Goal: Task Accomplishment & Management: Complete application form

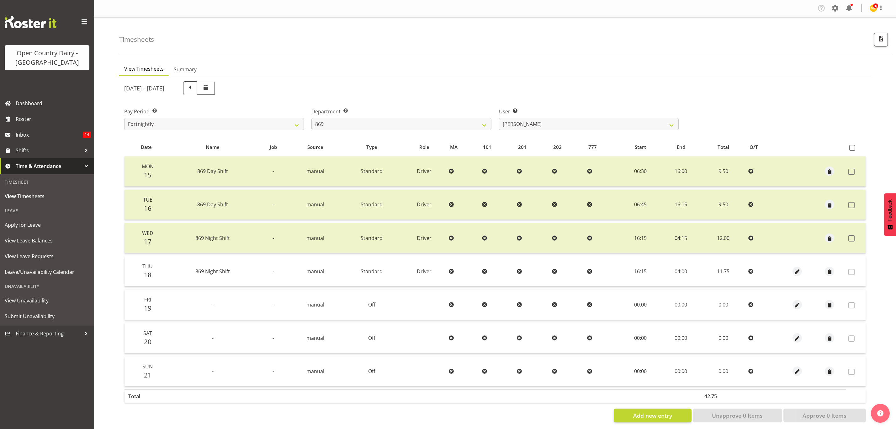
select select "682"
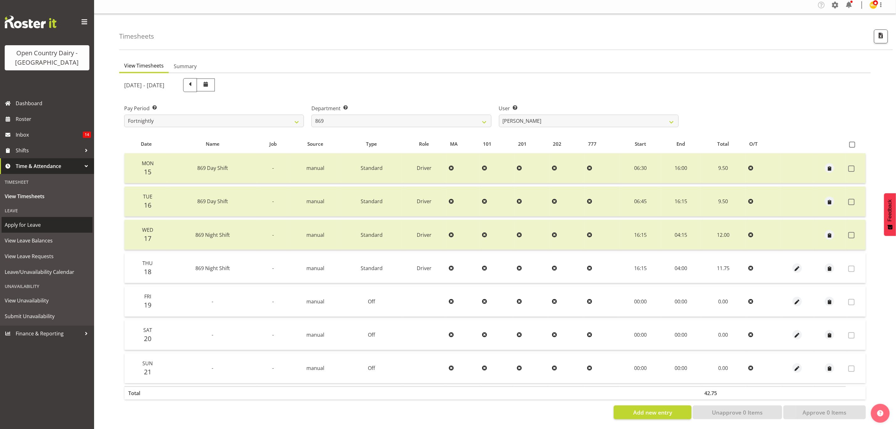
click at [53, 220] on span "Apply for Leave" at bounding box center [47, 224] width 85 height 9
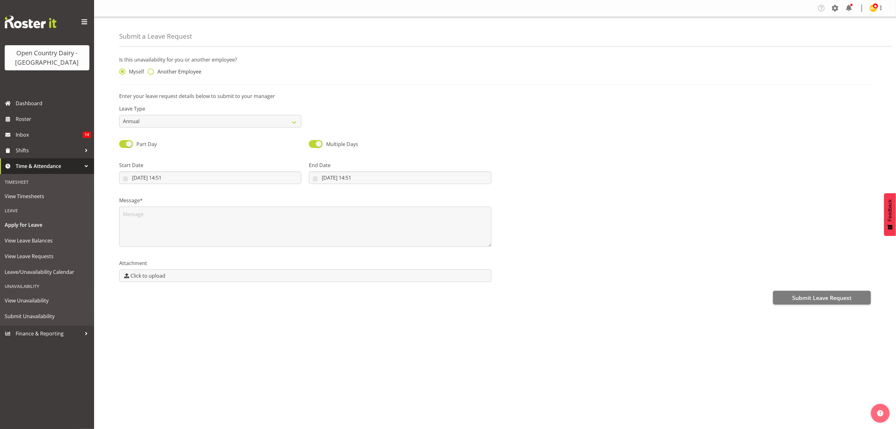
click at [188, 69] on span "Another Employee" at bounding box center [177, 71] width 47 height 6
click at [152, 70] on input "Another Employee" at bounding box center [150, 72] width 4 height 4
radio input "true"
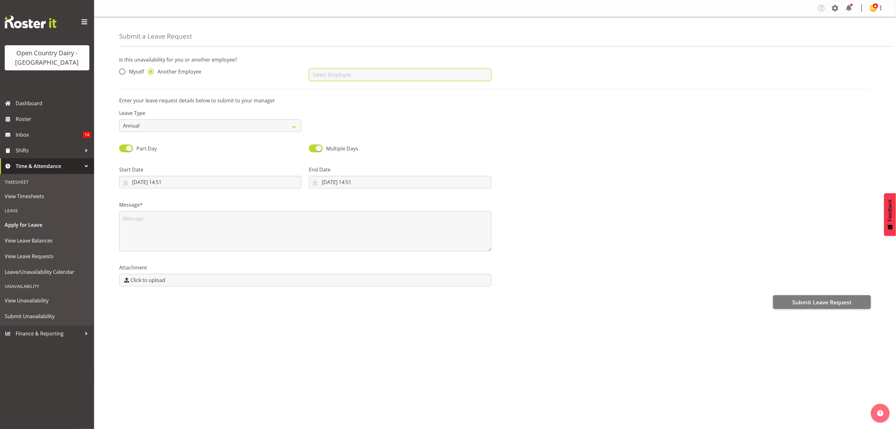
click at [352, 78] on input "text" at bounding box center [400, 74] width 182 height 13
click at [340, 88] on link "[PERSON_NAME]" at bounding box center [400, 90] width 182 height 11
type input "[PERSON_NAME]"
click at [269, 117] on label "Leave Type" at bounding box center [210, 113] width 182 height 8
click at [268, 123] on select "Annual Sick Leave Without Pay Bereavement Domestic Violence Parental Jury Servi…" at bounding box center [210, 125] width 182 height 13
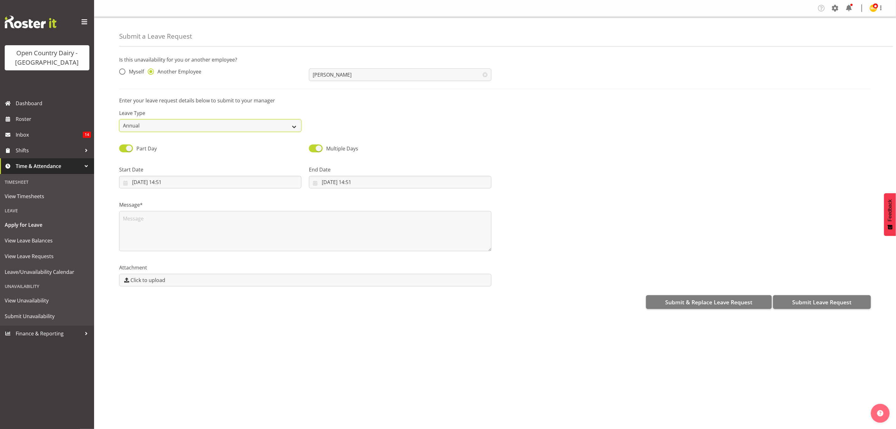
select select "Sick"
click at [119, 119] on select "Annual Sick Leave Without Pay Bereavement Domestic Violence Parental Jury Servi…" at bounding box center [210, 125] width 182 height 13
click at [197, 184] on input "[DATE] 14:51" at bounding box center [210, 182] width 182 height 13
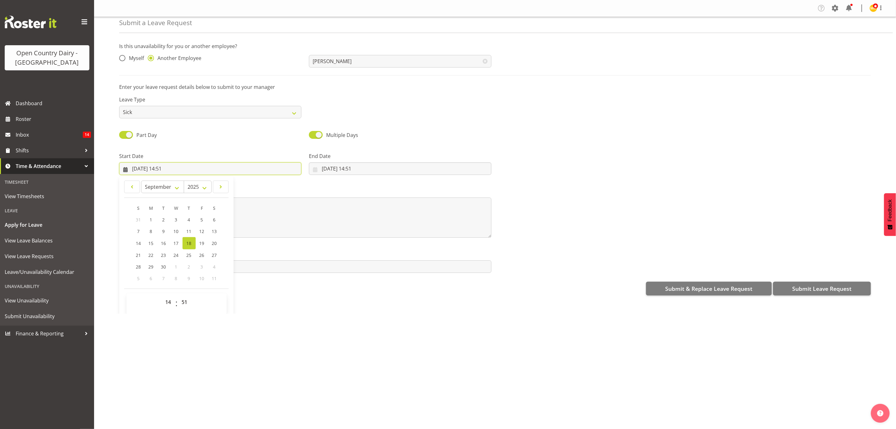
scroll to position [19, 0]
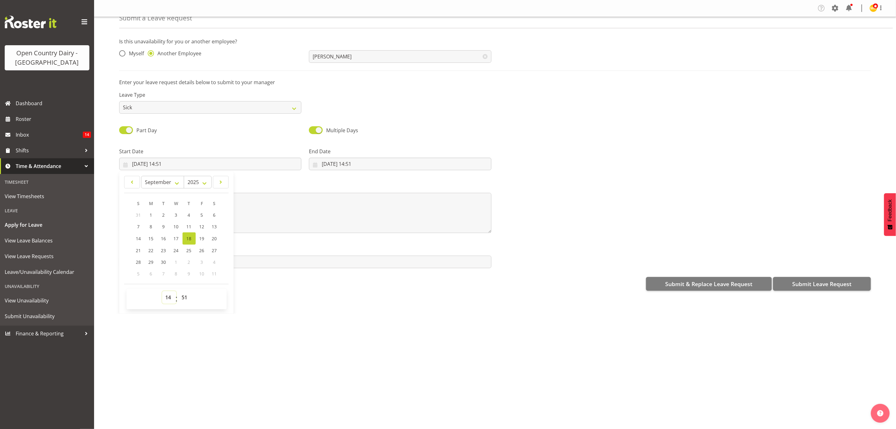
click at [167, 299] on select "00 01 02 03 04 05 06 07 08 09 10 11 12 13 14 15 16 17 18 19 20 21 22 23" at bounding box center [169, 297] width 14 height 13
select select "16"
click at [162, 291] on select "00 01 02 03 04 05 06 07 08 09 10 11 12 13 14 15 16 17 18 19 20 21 22 23" at bounding box center [169, 297] width 14 height 13
type input "[DATE] 16:51"
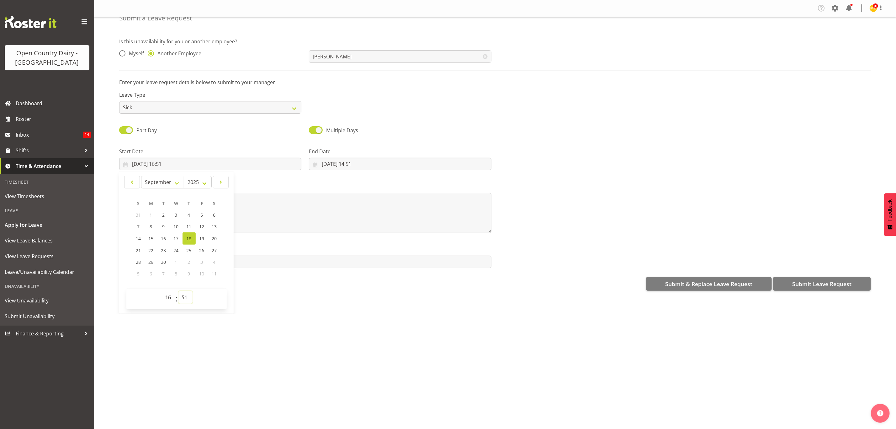
click at [190, 301] on select "00 01 02 03 04 05 06 07 08 09 10 11 12 13 14 15 16 17 18 19 20 21 22 23 24 25 2…" at bounding box center [185, 297] width 14 height 13
select select "15"
click at [179, 291] on select "00 01 02 03 04 05 06 07 08 09 10 11 12 13 14 15 16 17 18 19 20 21 22 23 24 25 2…" at bounding box center [185, 297] width 14 height 13
type input "[DATE] 16:15"
click at [365, 163] on input "[DATE] 14:51" at bounding box center [400, 163] width 182 height 13
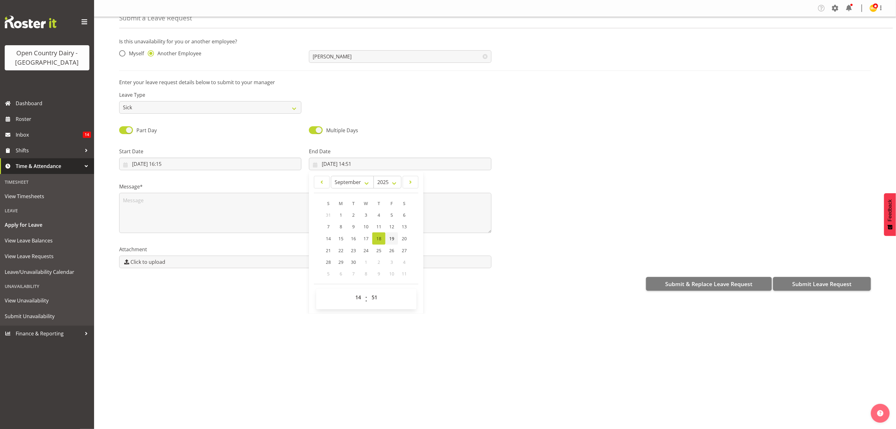
click at [386, 236] on link "19" at bounding box center [392, 238] width 13 height 12
type input "[DATE] 14:51"
drag, startPoint x: 354, startPoint y: 300, endPoint x: 356, endPoint y: 292, distance: 7.8
click at [354, 300] on select "00 01 02 03 04 05 06 07 08 09 10 11 12 13 14 15 16 17 18 19 20 21 22 23" at bounding box center [359, 297] width 14 height 13
select select "4"
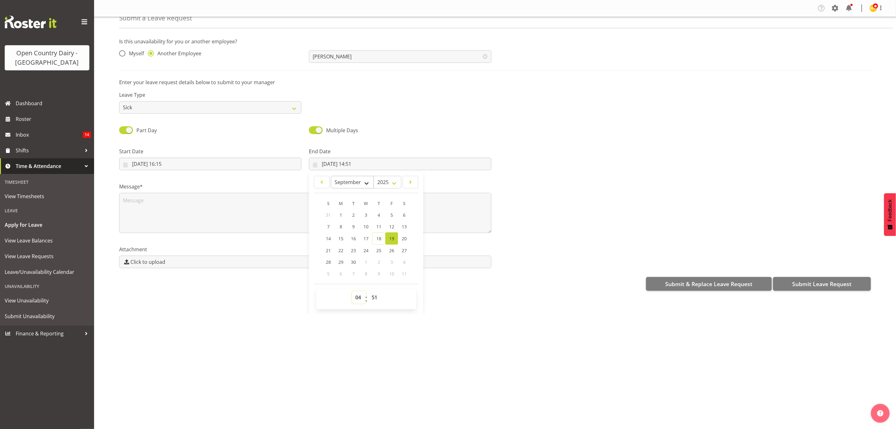
click at [352, 291] on select "00 01 02 03 04 05 06 07 08 09 10 11 12 13 14 15 16 17 18 19 20 21 22 23" at bounding box center [359, 297] width 14 height 13
type input "[DATE] 04:51"
drag, startPoint x: 376, startPoint y: 298, endPoint x: 364, endPoint y: 267, distance: 34.0
click at [376, 298] on select "00 01 02 03 04 05 06 07 08 09 10 11 12 13 14 15 16 17 18 19 20 21 22 23 24 25 2…" at bounding box center [375, 297] width 14 height 13
select select "0"
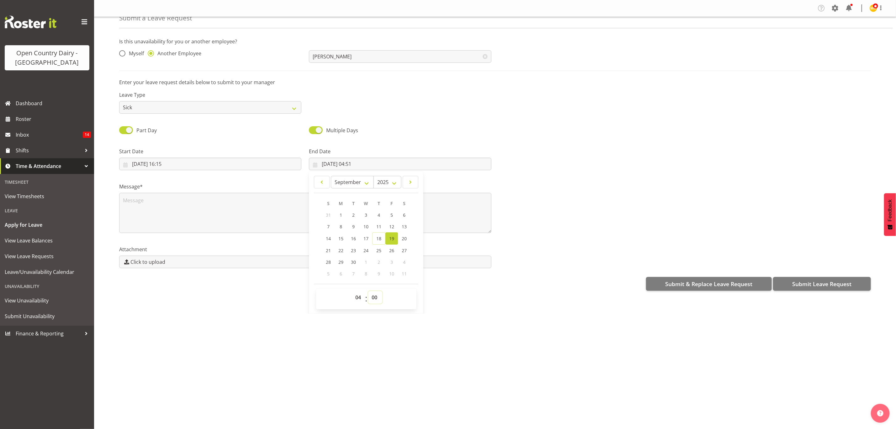
click at [368, 291] on select "00 01 02 03 04 05 06 07 08 09 10 11 12 13 14 15 16 17 18 19 20 21 22 23 24 25 2…" at bounding box center [375, 297] width 14 height 13
type input "[DATE] 04:00"
click at [264, 197] on textarea at bounding box center [305, 213] width 372 height 40
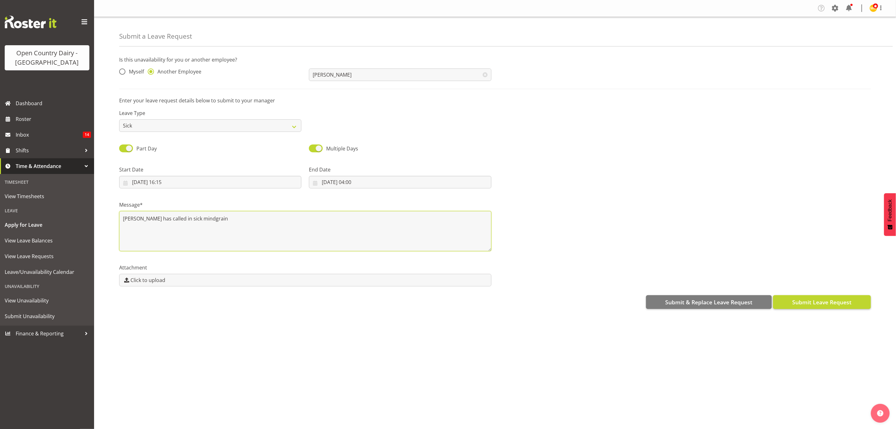
type textarea "[PERSON_NAME] has called in sick mindgrain"
click at [795, 304] on span "Submit Leave Request" at bounding box center [821, 302] width 59 height 8
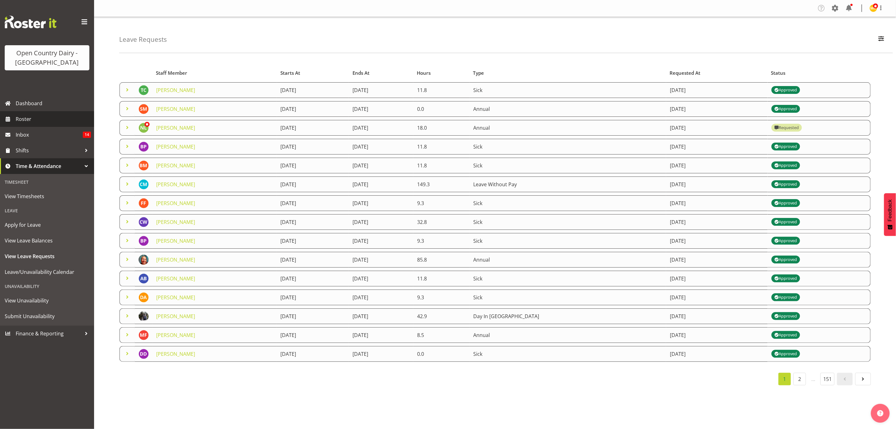
click at [26, 117] on span "Roster" at bounding box center [53, 118] width 75 height 9
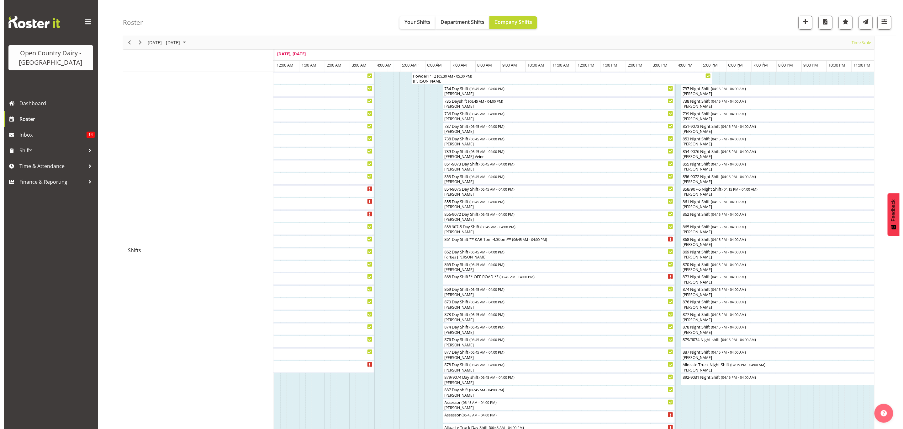
scroll to position [235, 0]
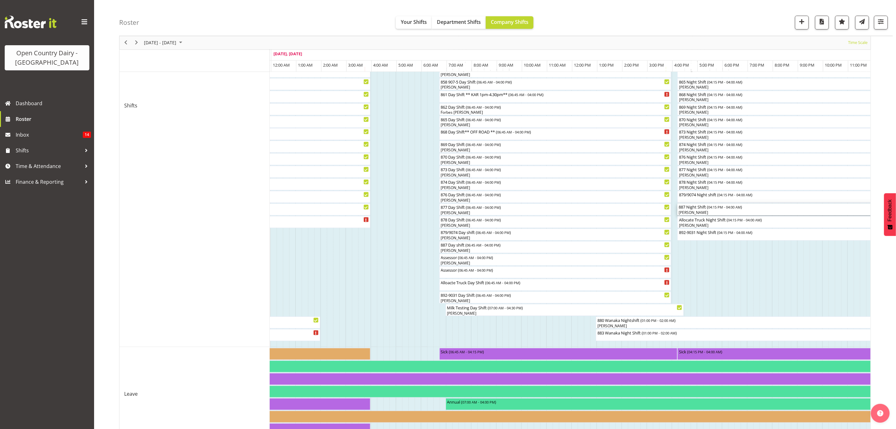
click at [691, 207] on div "887 Night Shift ( 04:15 PM - 04:00 AM )" at bounding box center [825, 206] width 292 height 6
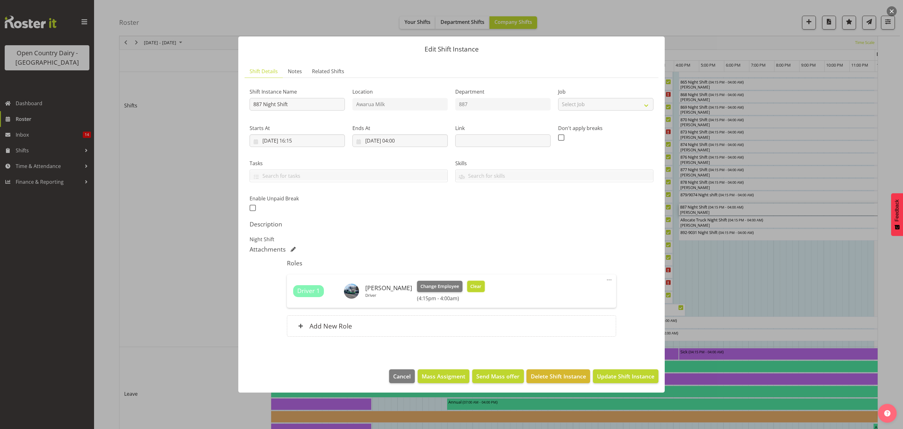
click at [471, 283] on span "Clear" at bounding box center [476, 286] width 11 height 7
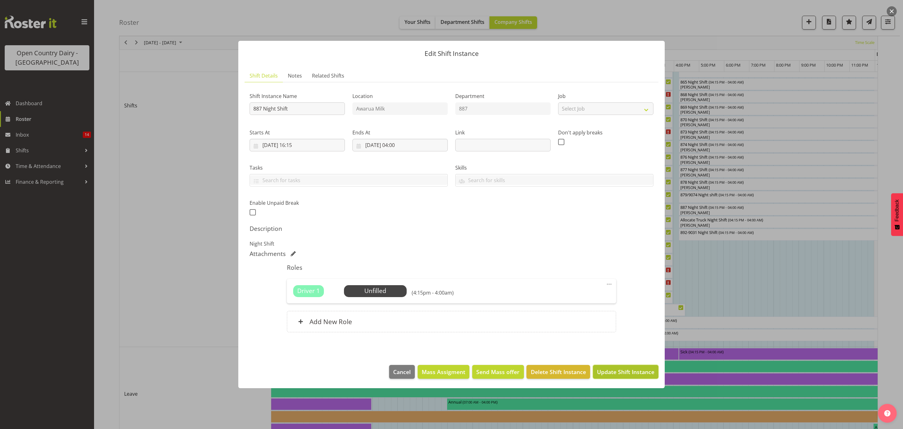
click at [637, 377] on button "Update Shift Instance" at bounding box center [626, 372] width 66 height 14
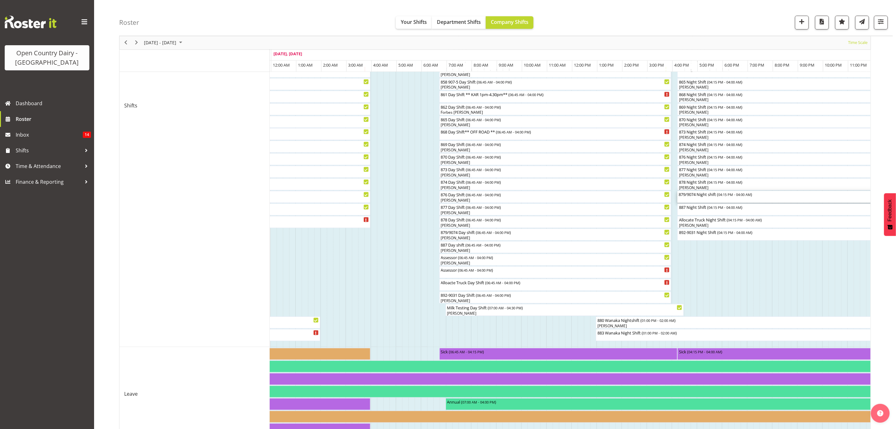
click at [692, 198] on div "879/9074 Night shift ( 04:15 PM - 04:00 AM )" at bounding box center [825, 197] width 292 height 12
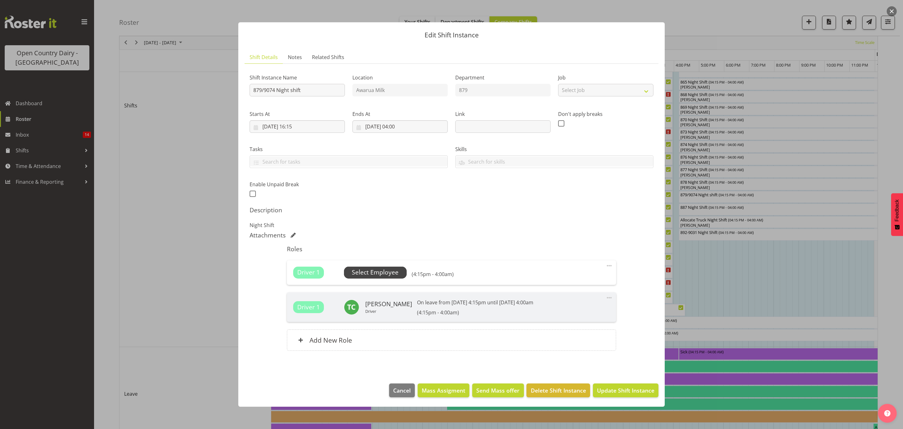
click at [370, 273] on span "Select Employee" at bounding box center [375, 272] width 47 height 9
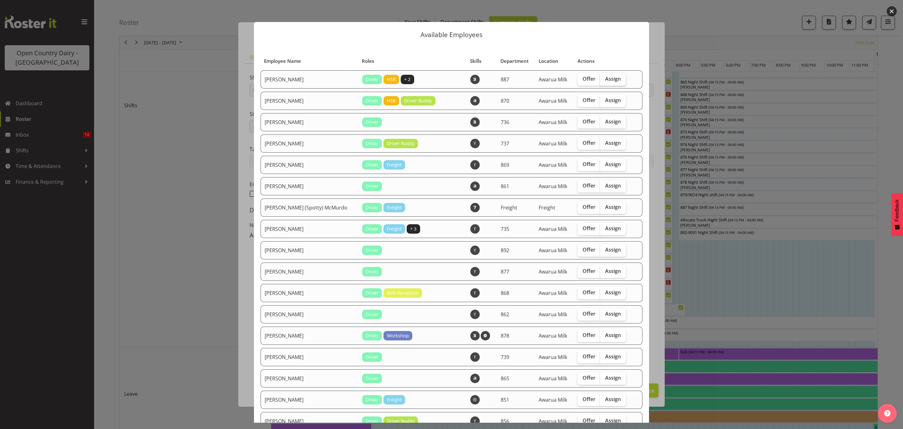
click at [607, 80] on span "Assign" at bounding box center [613, 79] width 16 height 6
click at [604, 80] on input "Assign" at bounding box center [602, 79] width 4 height 4
checkbox input "true"
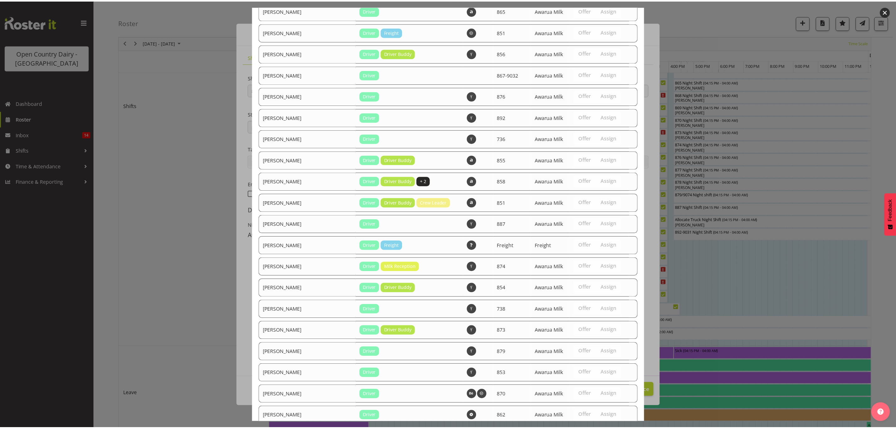
scroll to position [429, 0]
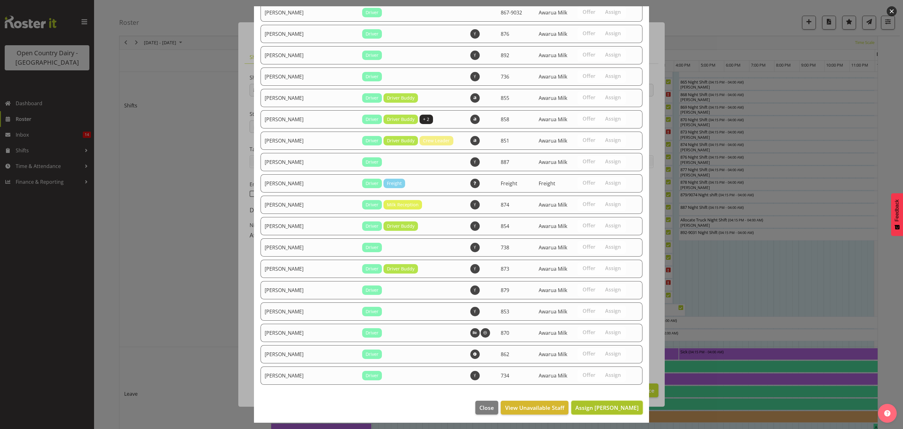
click at [587, 404] on span "Assign Andrew Muir" at bounding box center [607, 407] width 63 height 8
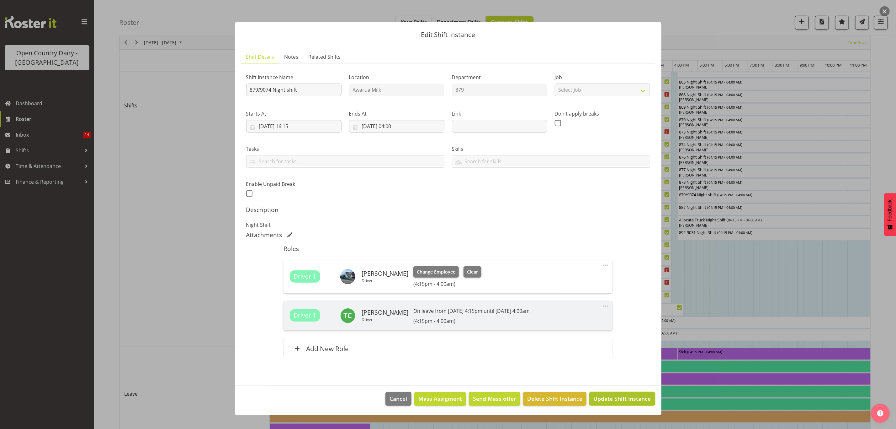
click at [631, 400] on span "Update Shift Instance" at bounding box center [622, 398] width 57 height 8
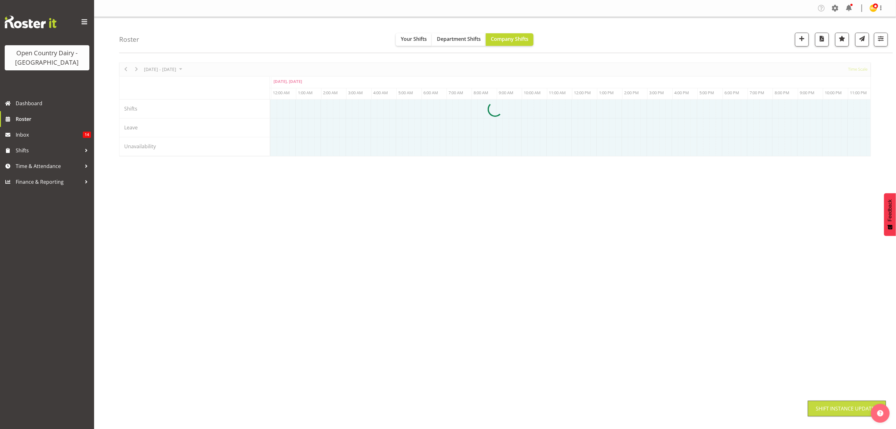
scroll to position [0, 0]
